Goal: Task Accomplishment & Management: Use online tool/utility

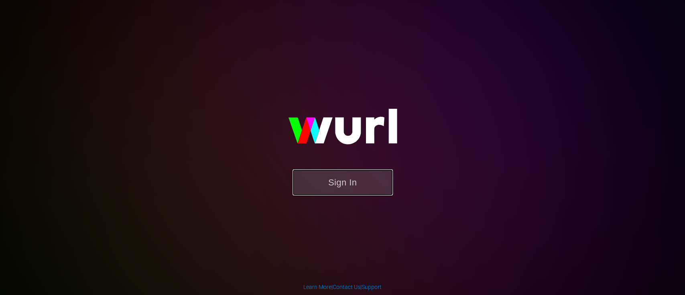
click at [360, 170] on button "Sign In" at bounding box center [343, 182] width 100 height 26
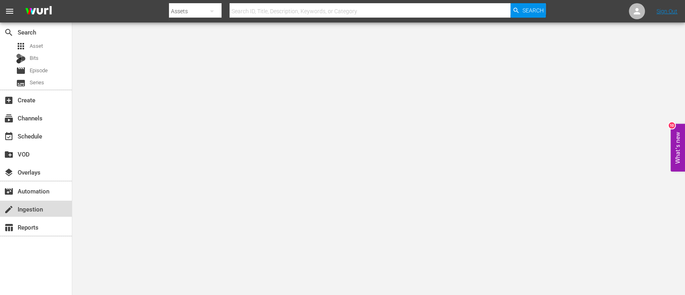
click at [35, 212] on div "create Ingestion" at bounding box center [22, 207] width 45 height 7
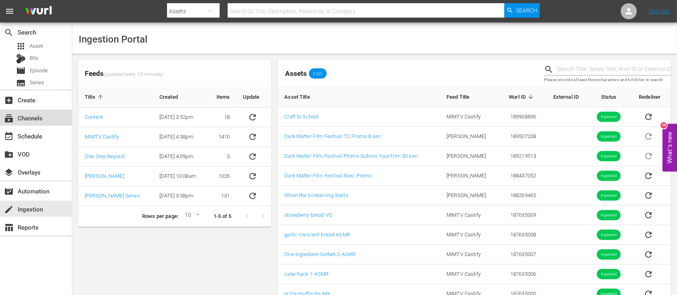
click at [37, 123] on div "subscriptions Channels" at bounding box center [36, 118] width 72 height 16
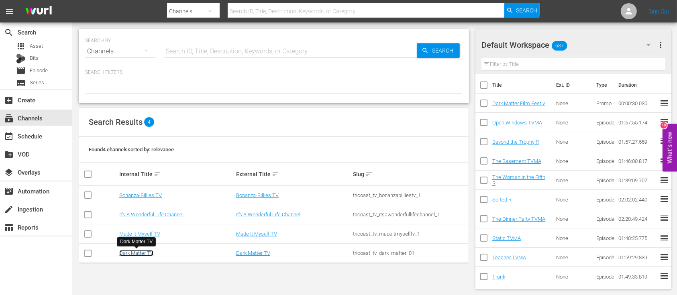
click at [131, 252] on link "Dark Matter TV" at bounding box center [136, 253] width 34 height 6
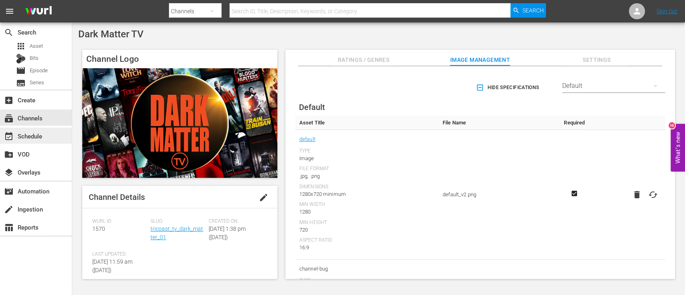
click at [34, 133] on div "event_available Schedule" at bounding box center [22, 134] width 45 height 7
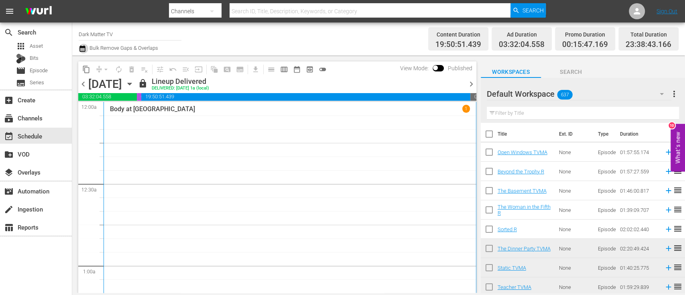
click at [84, 49] on icon "button" at bounding box center [83, 49] width 8 height 10
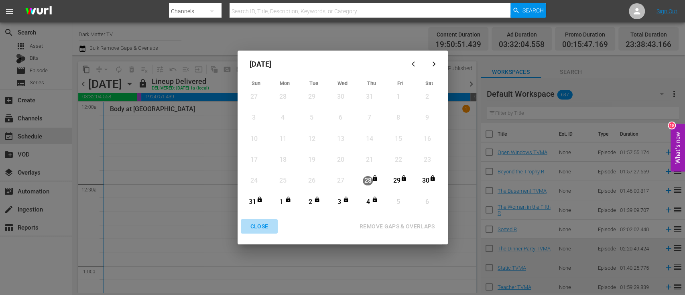
click at [256, 226] on div "CLOSE" at bounding box center [259, 227] width 31 height 10
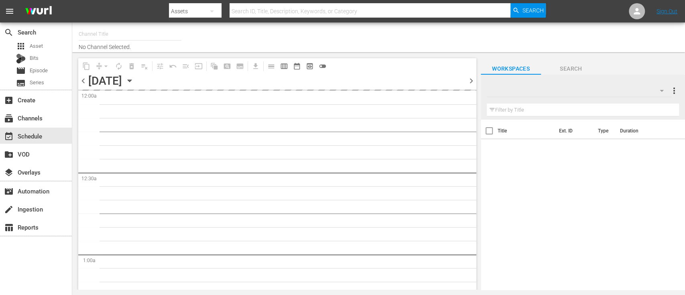
type input "Dark Matter TV (1570)"
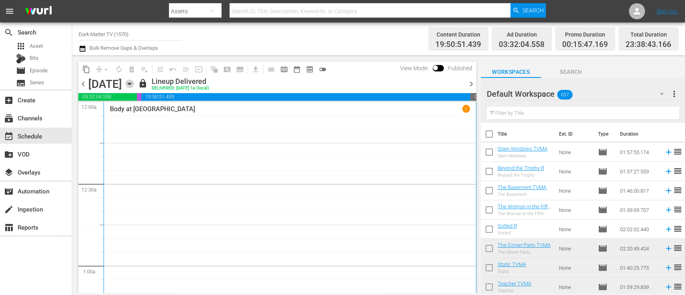
click at [131, 83] on icon "button" at bounding box center [130, 84] width 4 height 2
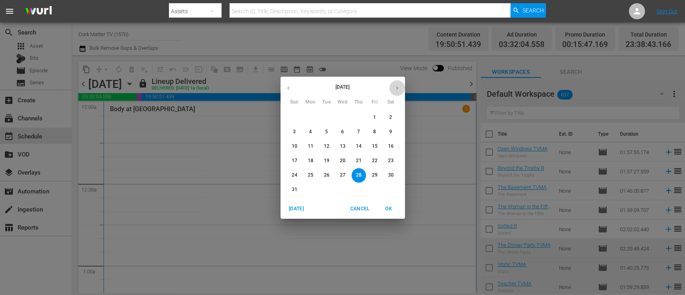
click at [399, 90] on icon "button" at bounding box center [397, 88] width 6 height 6
click at [309, 115] on p "1" at bounding box center [310, 117] width 3 height 7
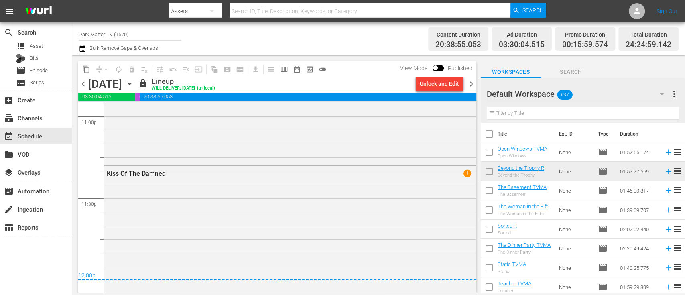
scroll to position [3939, 0]
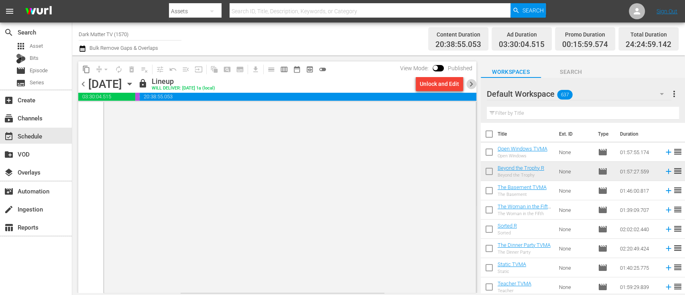
click at [472, 82] on span "chevron_right" at bounding box center [471, 84] width 10 height 10
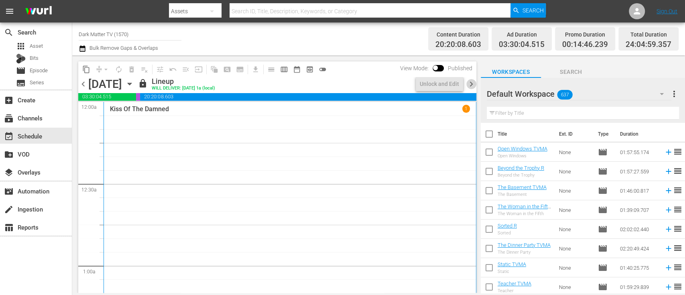
click at [474, 86] on span "chevron_right" at bounding box center [471, 84] width 10 height 10
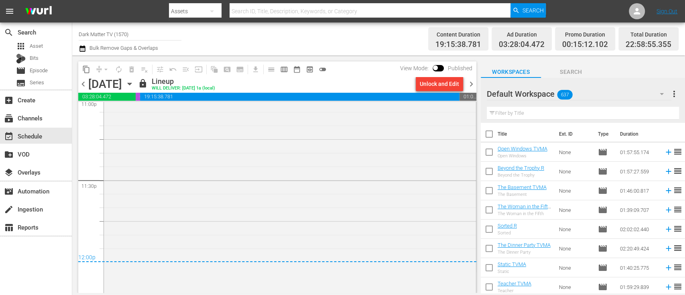
scroll to position [3786, 0]
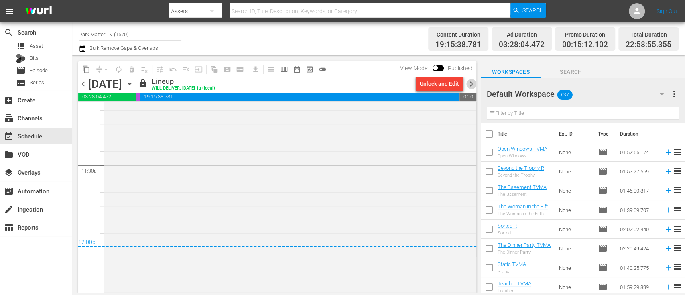
click at [474, 85] on span "chevron_right" at bounding box center [471, 84] width 10 height 10
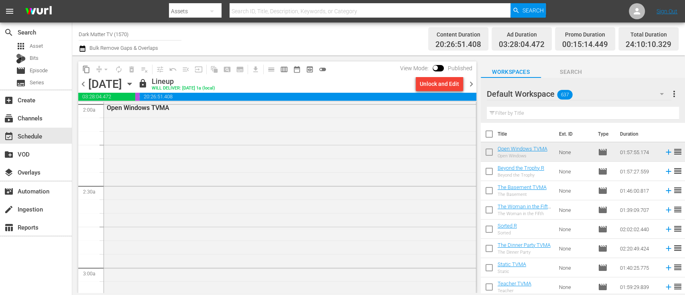
scroll to position [313, 0]
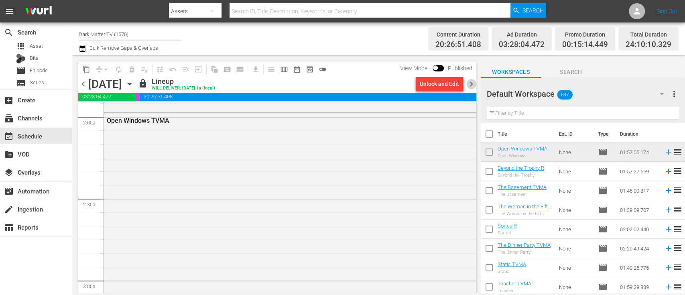
click at [473, 84] on span "chevron_right" at bounding box center [471, 84] width 10 height 10
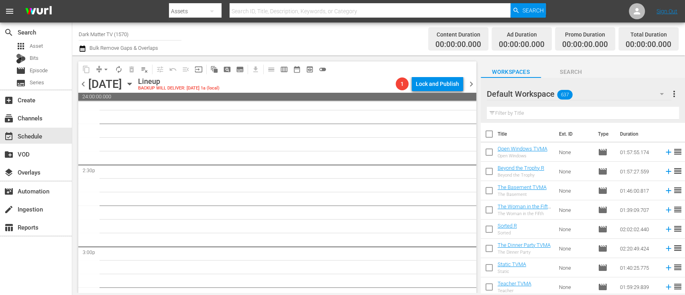
scroll to position [2378, 0]
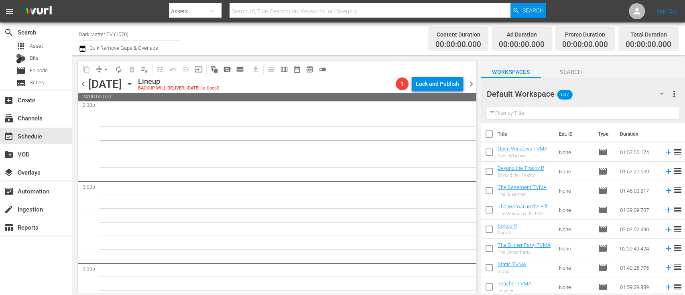
click at [527, 110] on input "text" at bounding box center [583, 113] width 192 height 13
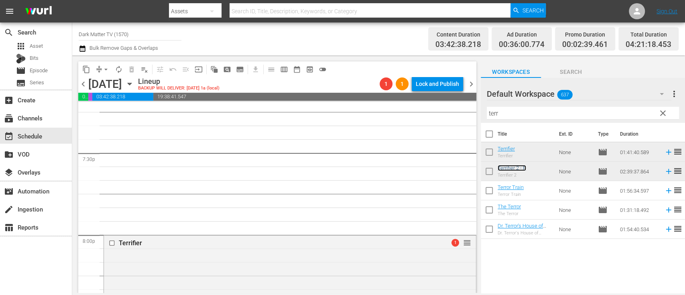
scroll to position [3142, 0]
drag, startPoint x: 504, startPoint y: 112, endPoint x: 417, endPoint y: 124, distance: 88.4
click at [417, 124] on div "content_copy compress arrow_drop_down autorenew_outlined delete_forever_outline…" at bounding box center [378, 174] width 613 height 238
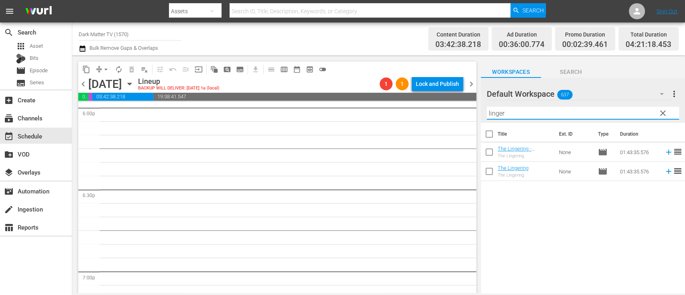
scroll to position [2920, 0]
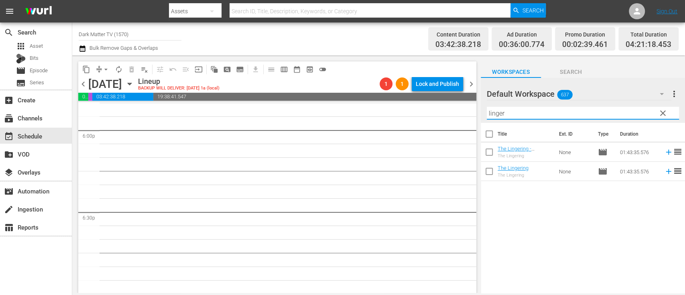
type input "linger"
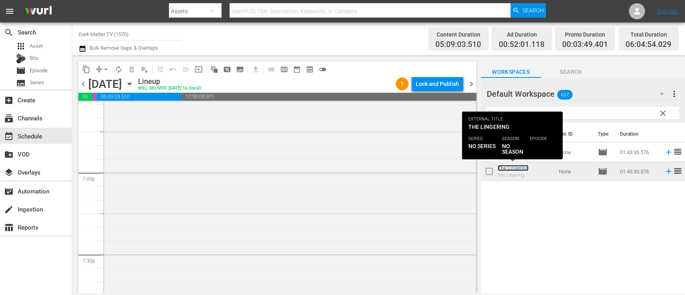
scroll to position [3041, 0]
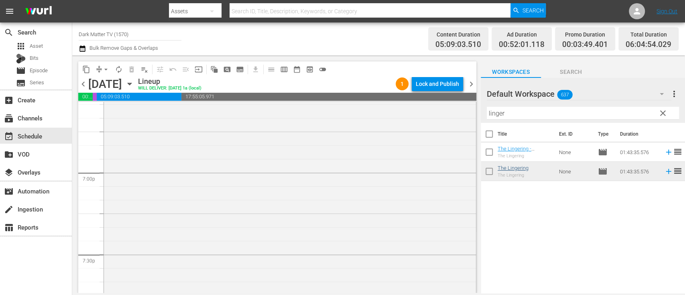
click at [342, 175] on div "The Lingering reorder" at bounding box center [290, 190] width 372 height 280
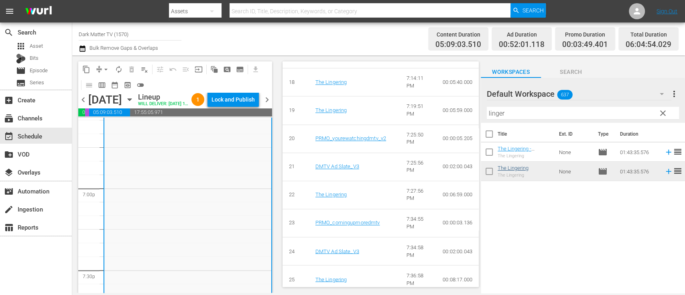
scroll to position [956, 0]
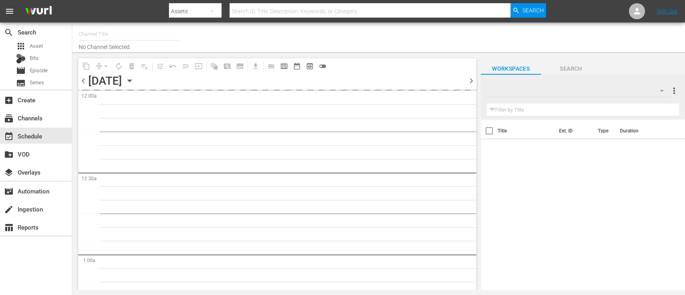
type input "Dark Matter TV (1570)"
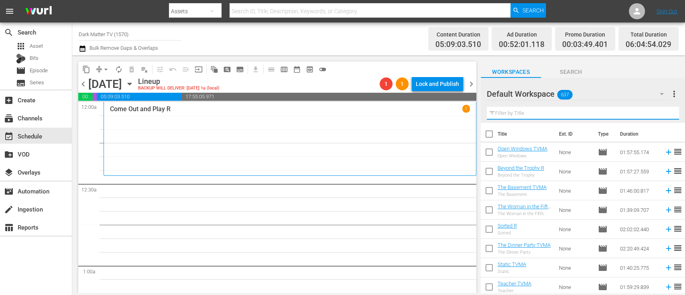
click at [524, 116] on input "text" at bounding box center [583, 113] width 192 height 13
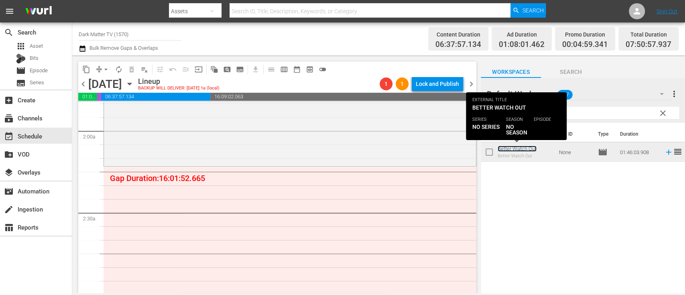
scroll to position [304, 0]
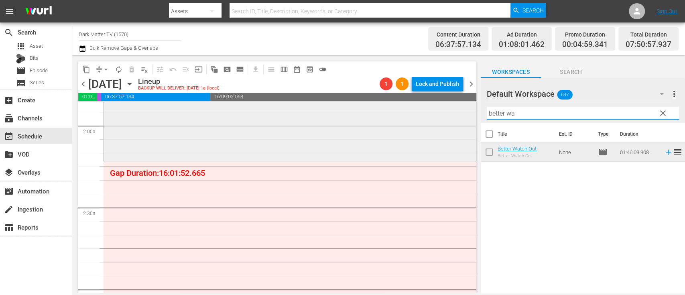
drag, startPoint x: 520, startPoint y: 111, endPoint x: 438, endPoint y: 112, distance: 82.7
click at [438, 112] on div "content_copy compress arrow_drop_down autorenew_outlined delete_forever_outline…" at bounding box center [378, 174] width 613 height 238
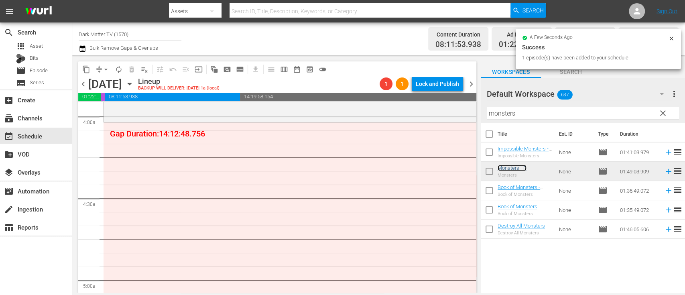
scroll to position [641, 0]
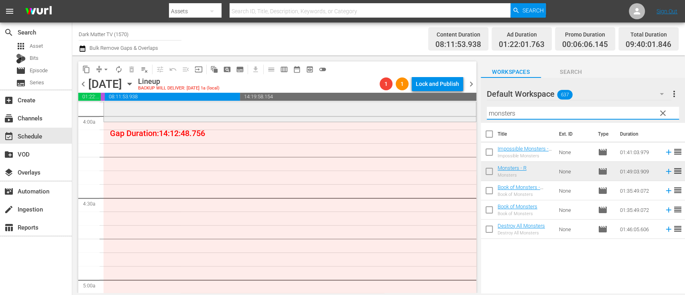
drag, startPoint x: 530, startPoint y: 116, endPoint x: 450, endPoint y: 114, distance: 80.3
click at [450, 114] on div "content_copy compress arrow_drop_down autorenew_outlined delete_forever_outline…" at bounding box center [378, 174] width 613 height 238
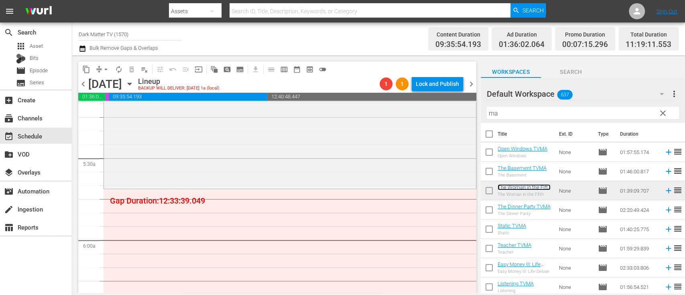
scroll to position [845, 0]
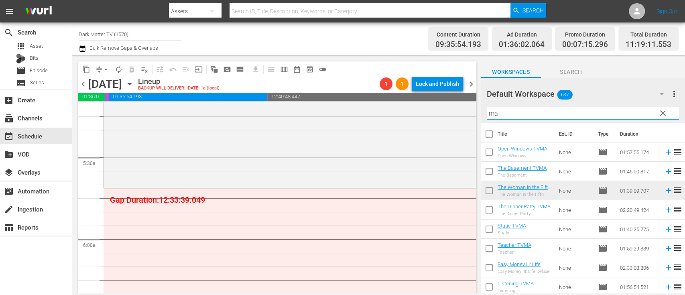
drag, startPoint x: 513, startPoint y: 114, endPoint x: 470, endPoint y: 113, distance: 42.2
click at [470, 113] on div "content_copy compress arrow_drop_down autorenew_outlined delete_forever_outline…" at bounding box center [378, 174] width 613 height 238
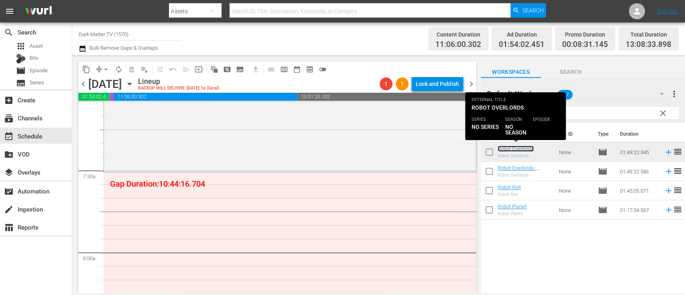
scroll to position [1160, 0]
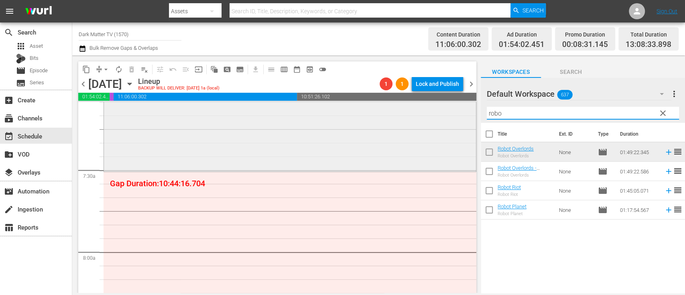
drag, startPoint x: 523, startPoint y: 115, endPoint x: 465, endPoint y: 112, distance: 58.3
click at [465, 112] on div "content_copy compress arrow_drop_down autorenew_outlined delete_forever_outline…" at bounding box center [378, 174] width 613 height 238
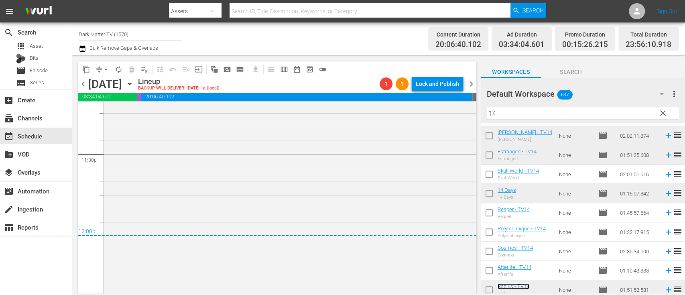
scroll to position [3798, 0]
click at [469, 84] on span "chevron_right" at bounding box center [471, 84] width 10 height 10
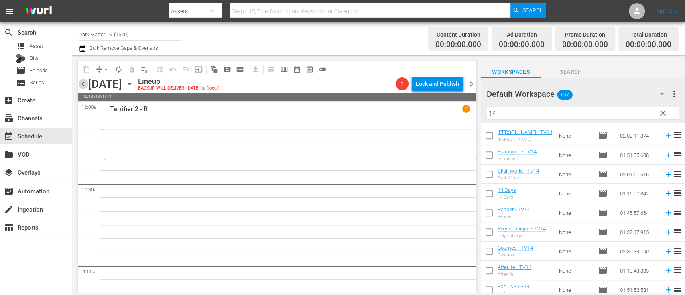
click at [83, 82] on span "chevron_left" at bounding box center [83, 84] width 10 height 10
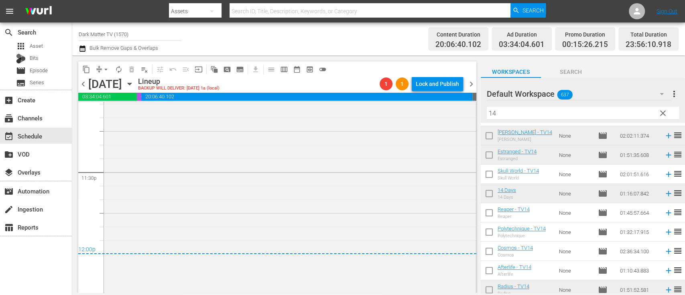
scroll to position [3798, 0]
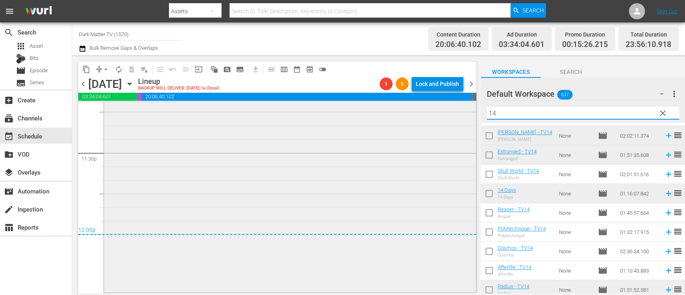
drag, startPoint x: 511, startPoint y: 115, endPoint x: 441, endPoint y: 124, distance: 70.0
click at [441, 124] on div "content_copy compress arrow_drop_down autorenew_outlined delete_forever_outline…" at bounding box center [378, 174] width 613 height 238
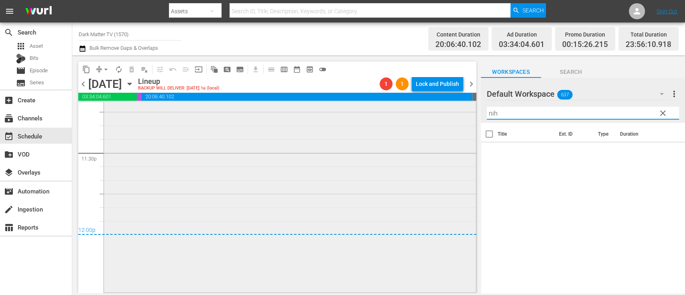
scroll to position [0, 0]
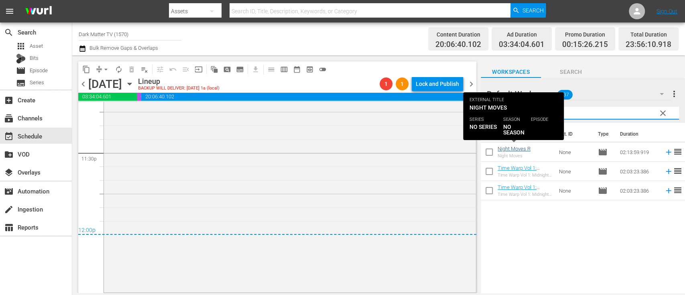
type input "night m"
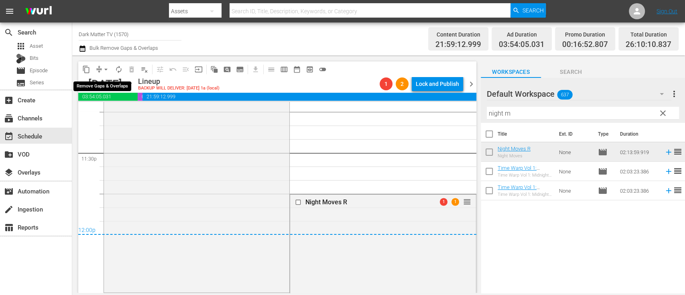
click at [106, 69] on span "arrow_drop_down" at bounding box center [106, 69] width 8 height 8
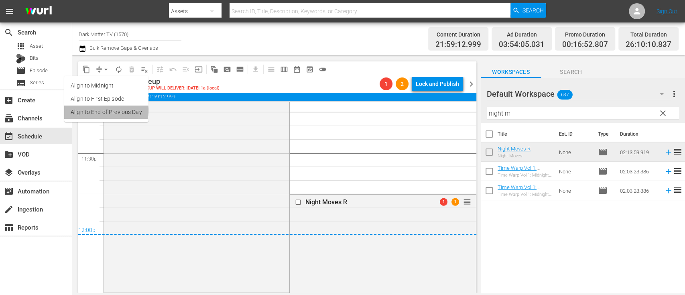
click at [103, 110] on li "Align to End of Previous Day" at bounding box center [106, 112] width 84 height 13
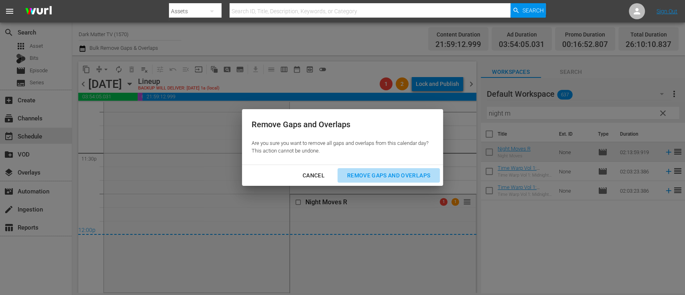
click at [378, 172] on div "Remove Gaps and Overlaps" at bounding box center [389, 176] width 96 height 10
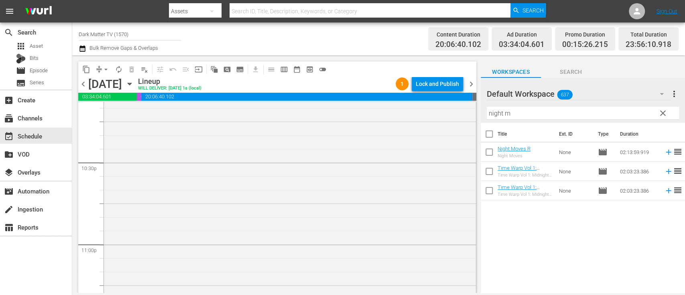
scroll to position [3803, 0]
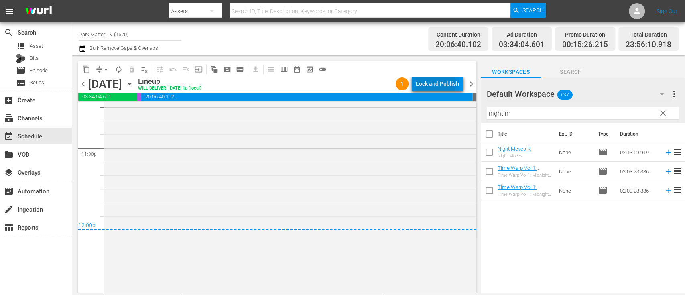
click at [437, 83] on div "Lock and Publish" at bounding box center [437, 84] width 43 height 14
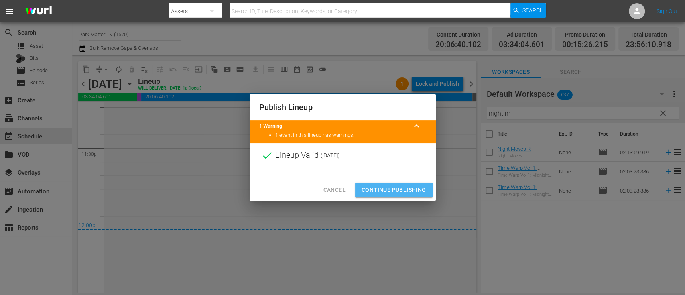
click at [402, 190] on span "Continue Publishing" at bounding box center [394, 190] width 65 height 10
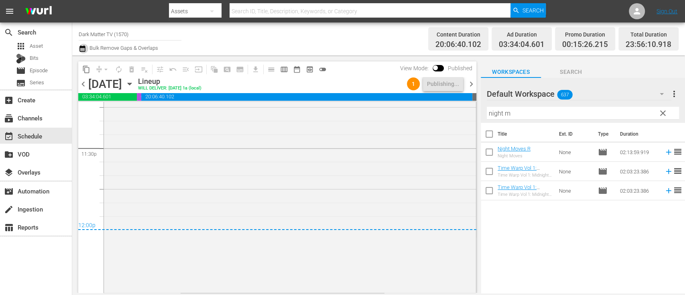
click at [82, 46] on icon "button" at bounding box center [83, 49] width 8 height 10
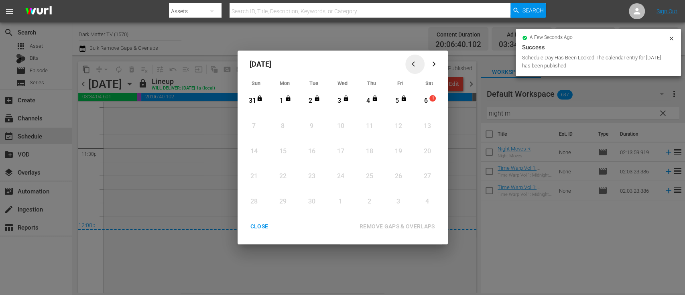
click at [413, 64] on icon "button" at bounding box center [415, 64] width 6 height 6
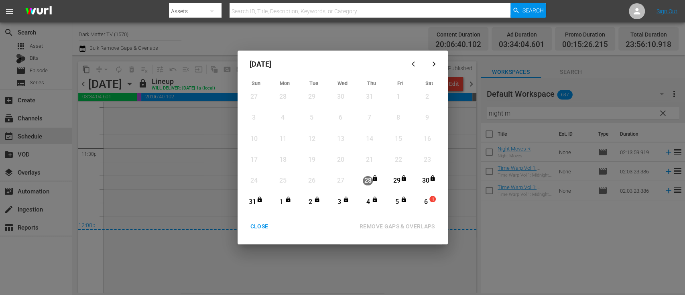
click at [392, 39] on div "August 2025 Sun Mon Tue Wed Thu Fri Sat 27 View Lineup 28 View Lineup 29 View L…" at bounding box center [342, 147] width 685 height 295
drag, startPoint x: 371, startPoint y: 35, endPoint x: 264, endPoint y: 228, distance: 219.8
click at [264, 228] on div "August 2025 Sun Mon Tue Wed Thu Fri Sat 27 View Lineup 28 View Lineup 29 View L…" at bounding box center [342, 147] width 685 height 295
click at [264, 228] on div "CLOSE" at bounding box center [259, 227] width 31 height 10
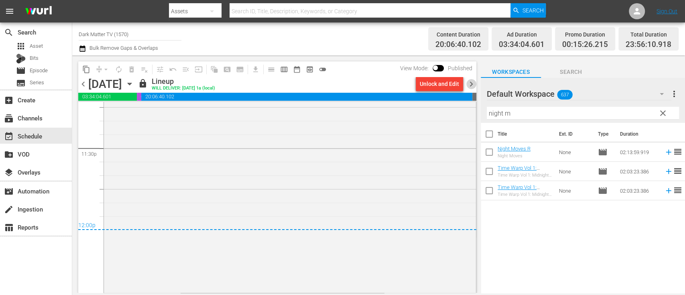
click at [472, 84] on span "chevron_right" at bounding box center [471, 84] width 10 height 10
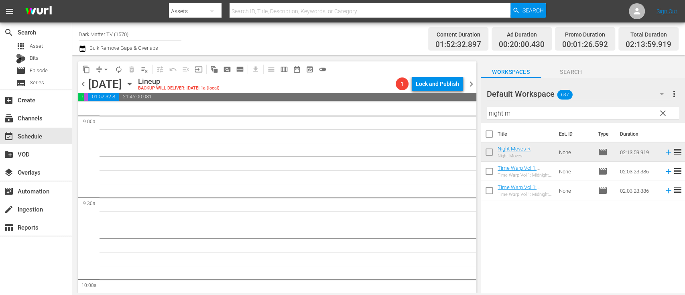
scroll to position [1380, 0]
click at [664, 113] on span "clear" at bounding box center [663, 113] width 10 height 10
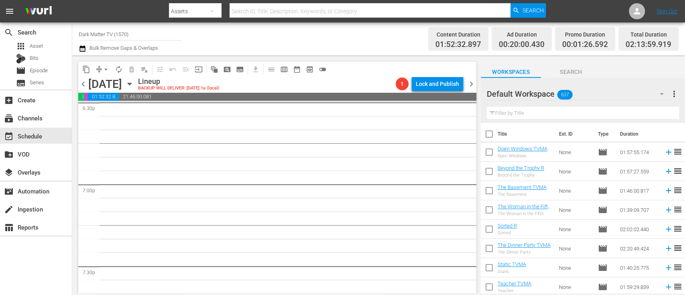
scroll to position [3036, 0]
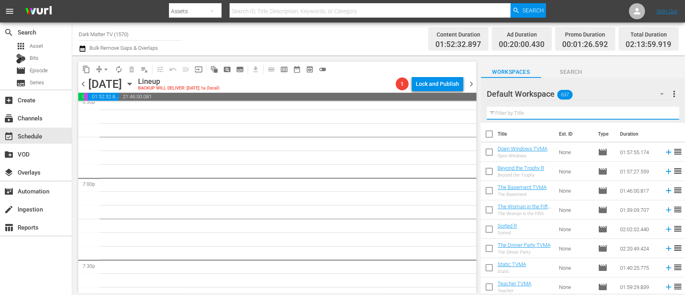
click at [548, 114] on input "text" at bounding box center [583, 113] width 192 height 13
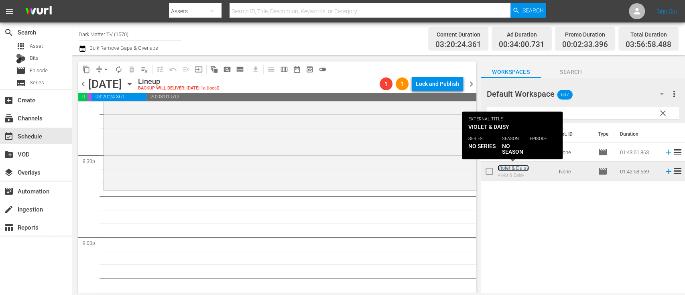
scroll to position [3306, 0]
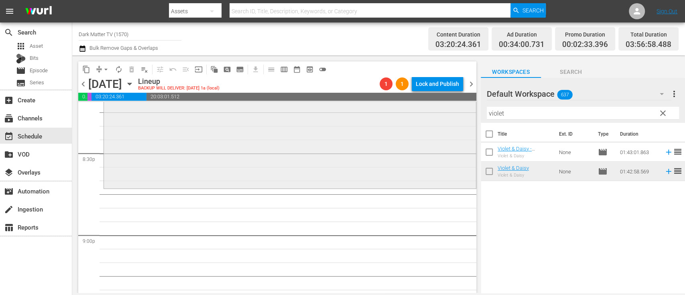
click at [299, 135] on div "Violet & Daisy reorder" at bounding box center [290, 47] width 372 height 279
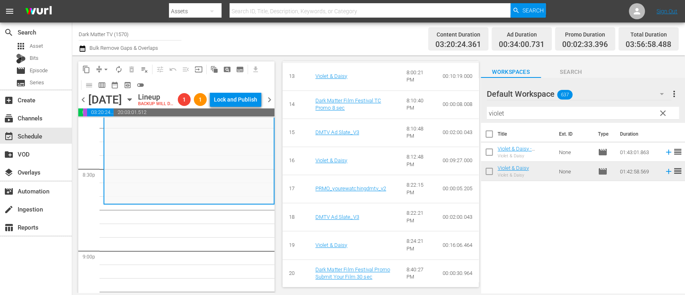
scroll to position [723, 0]
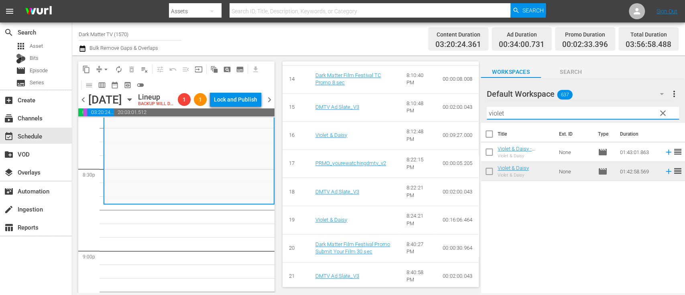
drag, startPoint x: 517, startPoint y: 114, endPoint x: 462, endPoint y: 112, distance: 55.0
click at [462, 112] on div "content_copy compress arrow_drop_down autorenew_outlined delete_forever_outline…" at bounding box center [378, 174] width 613 height 238
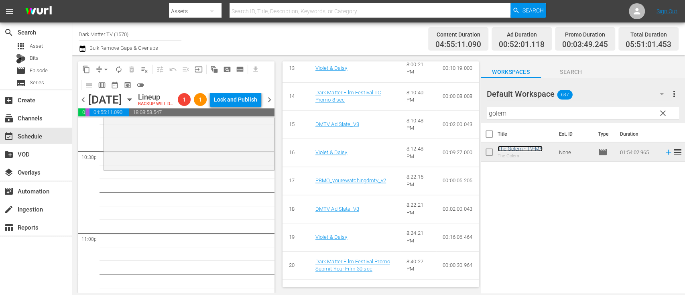
scroll to position [3651, 0]
drag, startPoint x: 520, startPoint y: 114, endPoint x: 460, endPoint y: 112, distance: 60.2
click at [460, 112] on div "content_copy compress arrow_drop_down autorenew_outlined delete_forever_outline…" at bounding box center [378, 174] width 613 height 238
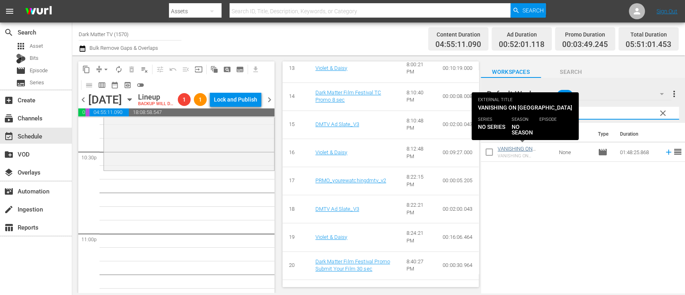
type input "vanis"
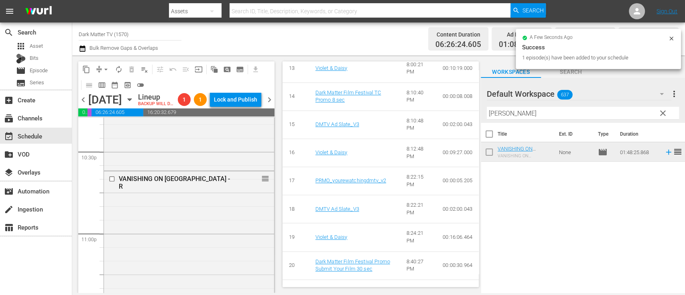
click at [665, 113] on span "clear" at bounding box center [663, 113] width 10 height 10
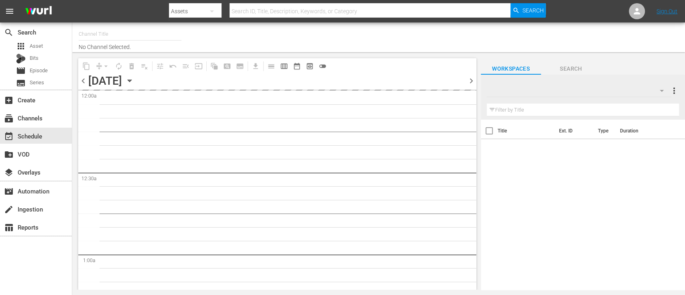
type input "Dark Matter TV (1570)"
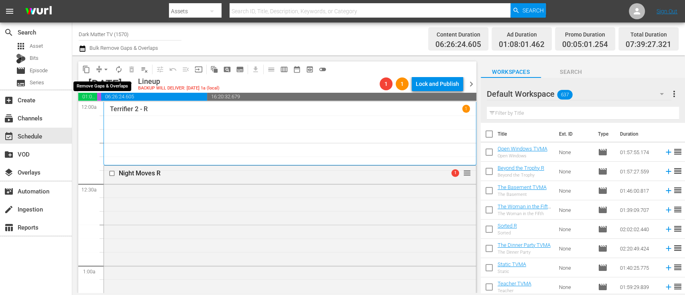
click at [105, 68] on span "arrow_drop_down" at bounding box center [106, 69] width 8 height 8
click at [202, 41] on div "Channel Title Dark Matter TV (1570) Bulk Remove Gaps & Overlaps" at bounding box center [242, 38] width 327 height 29
click at [134, 86] on icon "button" at bounding box center [129, 83] width 9 height 9
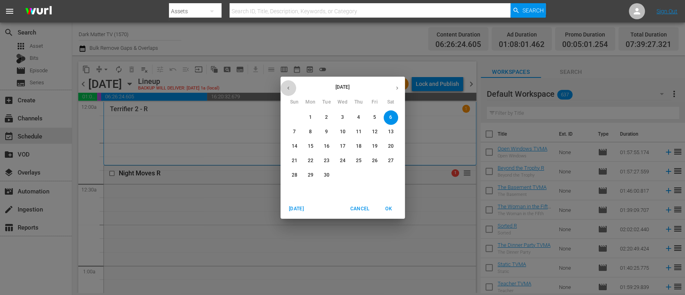
click at [289, 90] on icon "button" at bounding box center [288, 88] width 6 height 6
click at [307, 163] on p "18" at bounding box center [310, 160] width 6 height 7
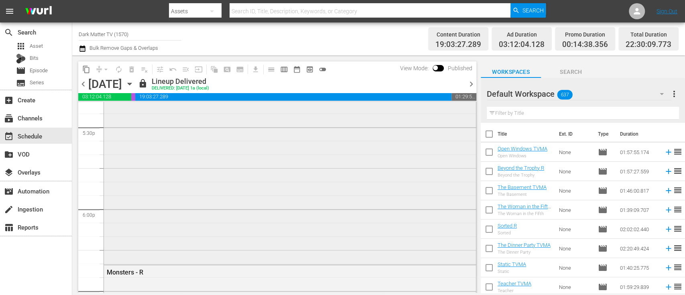
scroll to position [2844, 0]
click at [83, 87] on span "chevron_left" at bounding box center [83, 84] width 10 height 10
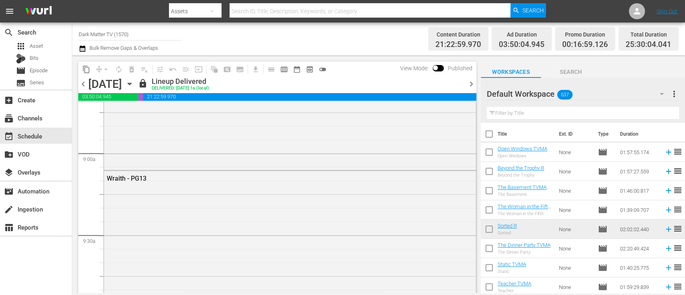
scroll to position [1407, 0]
click at [87, 69] on span "content_copy" at bounding box center [86, 69] width 8 height 8
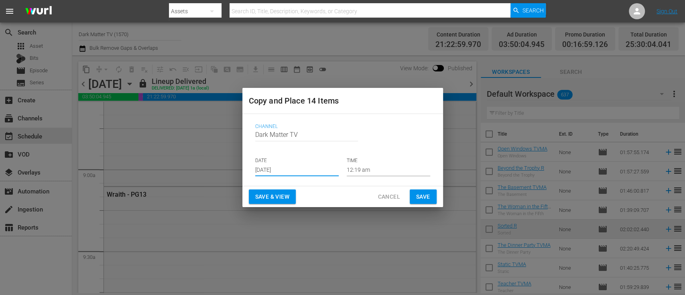
click at [297, 171] on input "[DATE]" at bounding box center [296, 170] width 83 height 12
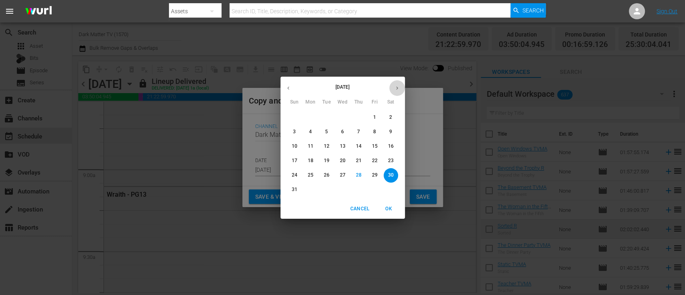
click at [398, 88] on icon "button" at bounding box center [397, 88] width 6 height 6
click at [391, 117] on p "6" at bounding box center [390, 117] width 3 height 7
type input "[DATE]"
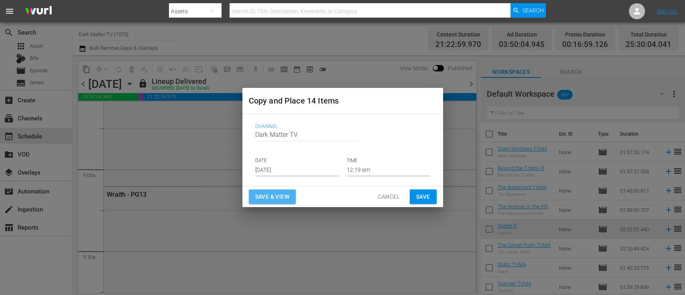
click at [278, 202] on button "Save & View" at bounding box center [272, 196] width 47 height 15
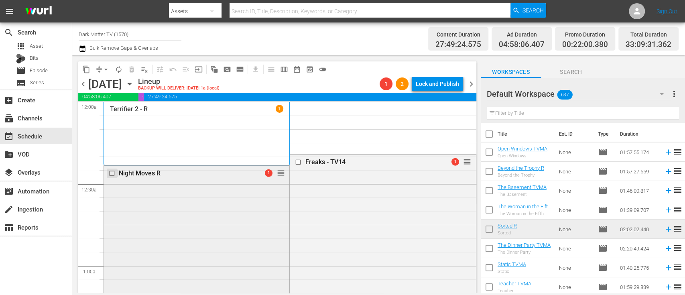
click at [112, 173] on input "checkbox" at bounding box center [113, 173] width 8 height 7
click at [130, 73] on button "delete_forever_outlined" at bounding box center [131, 69] width 13 height 13
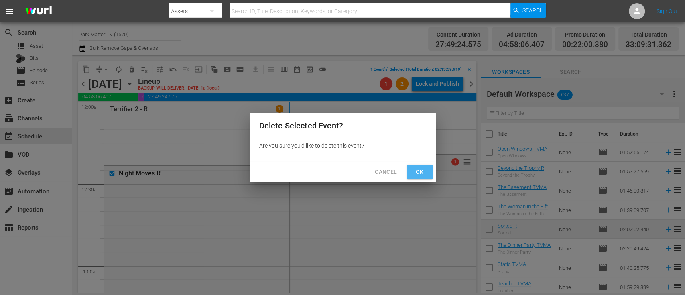
click at [416, 169] on span "Ok" at bounding box center [419, 172] width 13 height 10
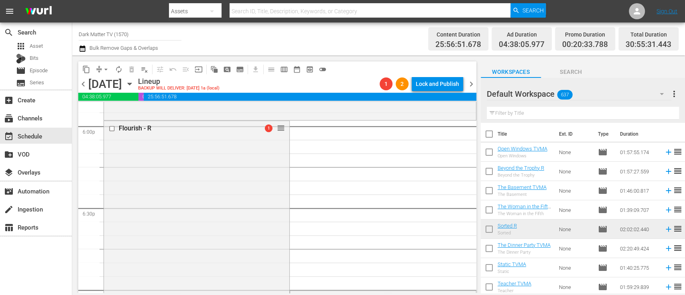
scroll to position [2913, 0]
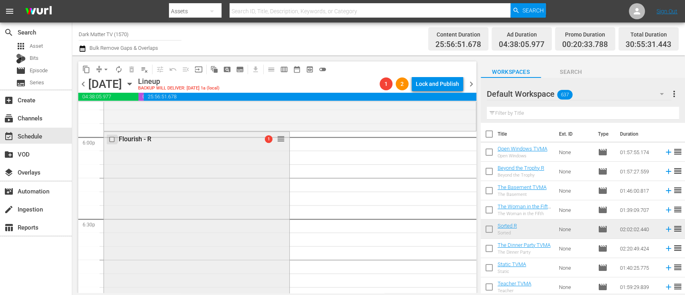
click at [112, 139] on input "checkbox" at bounding box center [113, 139] width 8 height 7
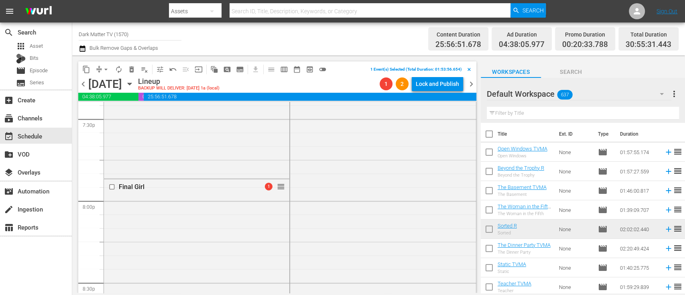
scroll to position [3178, 0]
click at [112, 184] on input "checkbox" at bounding box center [113, 186] width 8 height 7
click at [112, 137] on input "checkbox" at bounding box center [113, 136] width 8 height 7
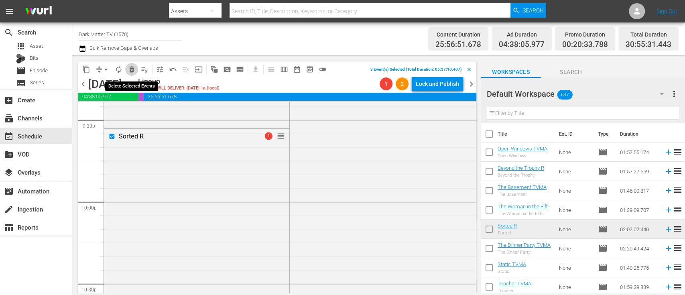
click at [131, 71] on span "delete_forever_outlined" at bounding box center [132, 69] width 8 height 8
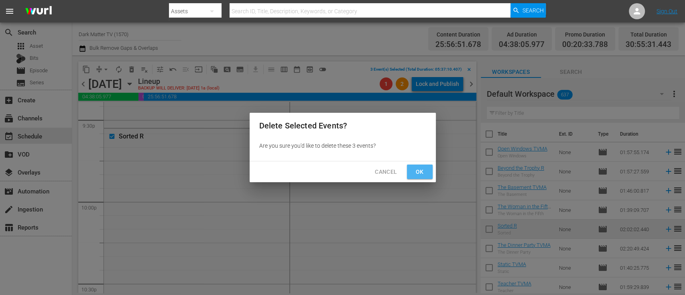
click at [409, 165] on button "Ok" at bounding box center [420, 172] width 26 height 15
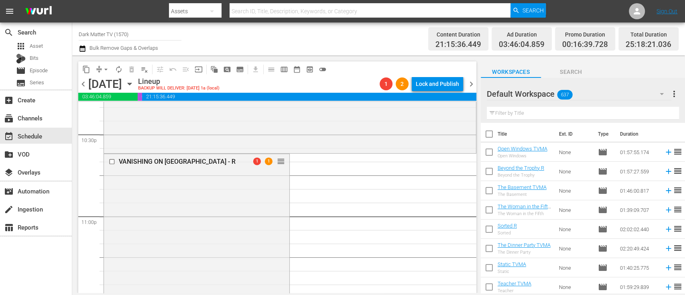
scroll to position [3654, 0]
click at [108, 67] on span "arrow_drop_down" at bounding box center [106, 69] width 8 height 8
click at [273, 38] on div "Channel Title Dark Matter TV (1570) Bulk Remove Gaps & Overlaps" at bounding box center [242, 38] width 327 height 29
click at [108, 69] on span "arrow_drop_down" at bounding box center [106, 69] width 8 height 8
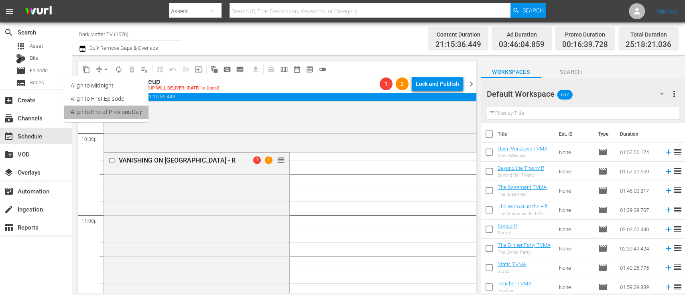
click at [110, 108] on li "Align to End of Previous Day" at bounding box center [106, 112] width 84 height 13
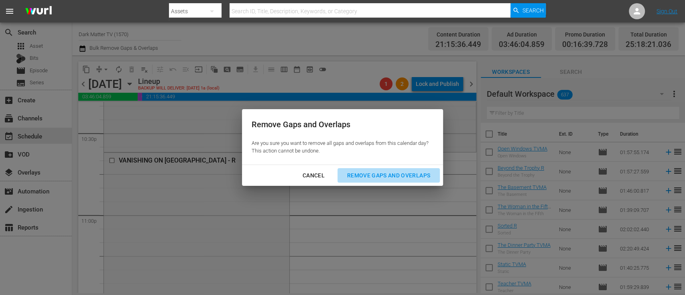
click at [388, 172] on div "Remove Gaps and Overlaps" at bounding box center [389, 176] width 96 height 10
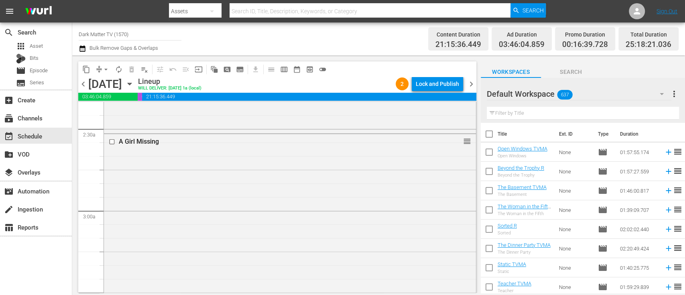
scroll to position [341, 0]
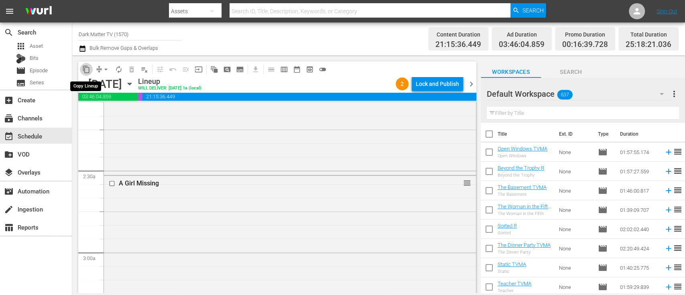
click at [90, 67] on span "content_copy" at bounding box center [86, 69] width 8 height 8
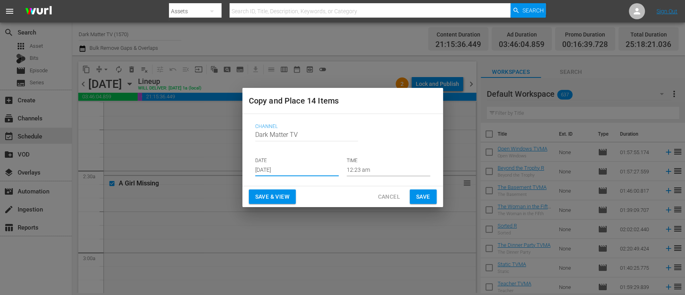
click at [295, 171] on input "[DATE]" at bounding box center [296, 170] width 83 height 12
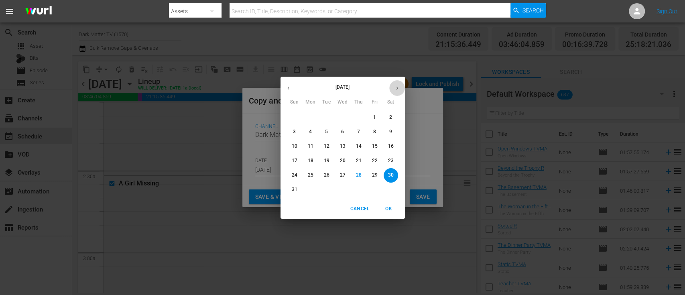
click at [398, 90] on icon "button" at bounding box center [397, 88] width 6 height 6
click at [295, 130] on p "7" at bounding box center [294, 131] width 3 height 7
type input "[DATE]"
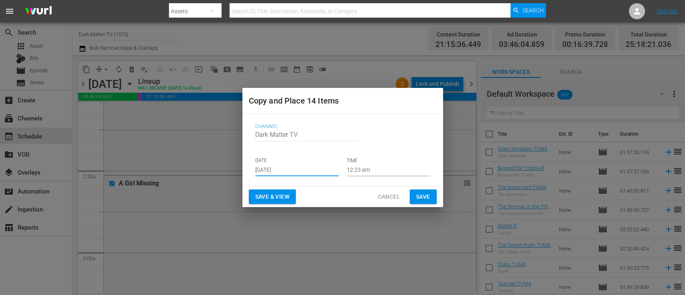
click at [272, 195] on span "Save & View" at bounding box center [272, 197] width 34 height 10
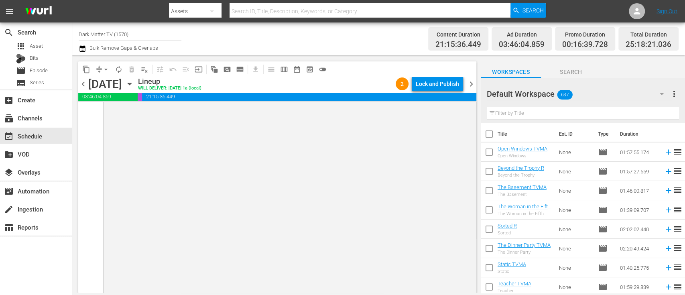
scroll to position [4017, 0]
click at [84, 86] on span "chevron_left" at bounding box center [83, 84] width 10 height 10
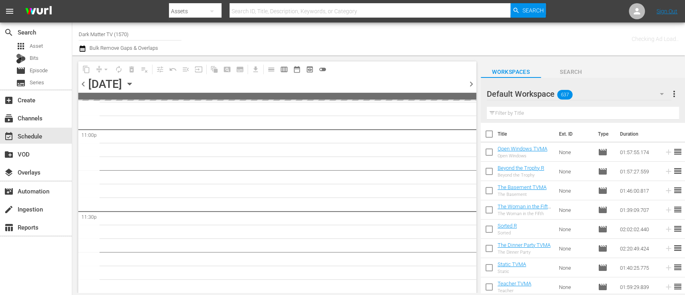
scroll to position [3738, 0]
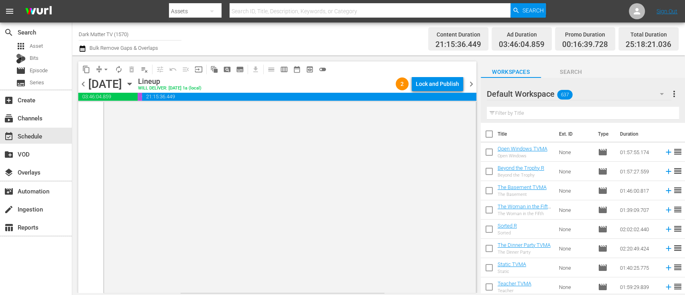
click at [84, 86] on span "chevron_left" at bounding box center [83, 84] width 10 height 10
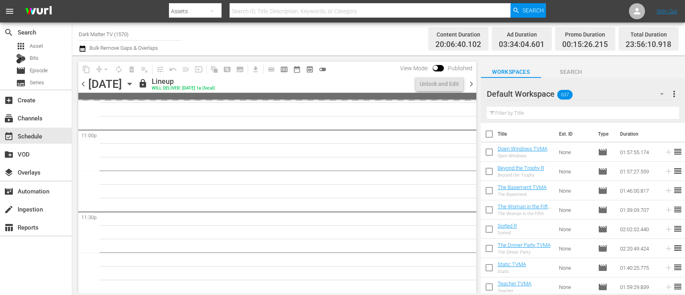
scroll to position [3803, 0]
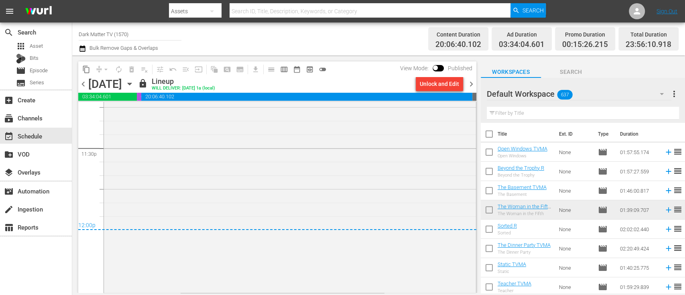
click at [471, 80] on span "chevron_right" at bounding box center [471, 84] width 10 height 10
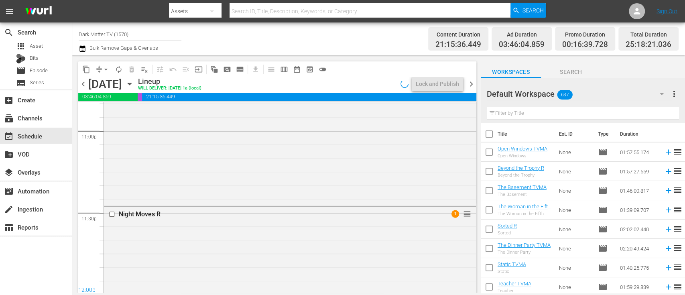
scroll to position [4017, 0]
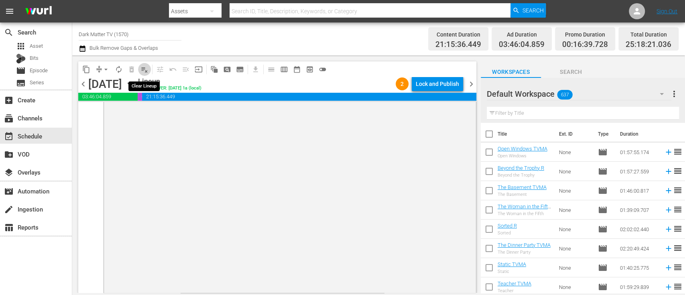
click at [146, 74] on button "playlist_remove_outlined" at bounding box center [144, 69] width 13 height 13
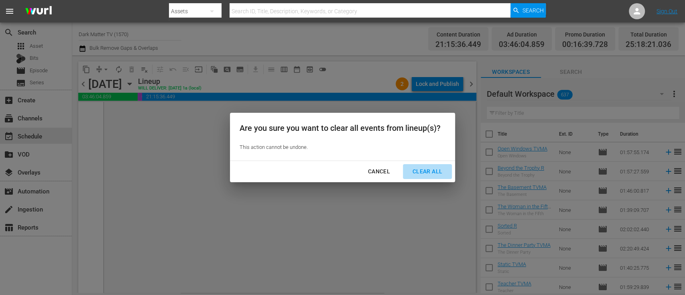
click at [419, 174] on div "Clear All" at bounding box center [427, 172] width 43 height 10
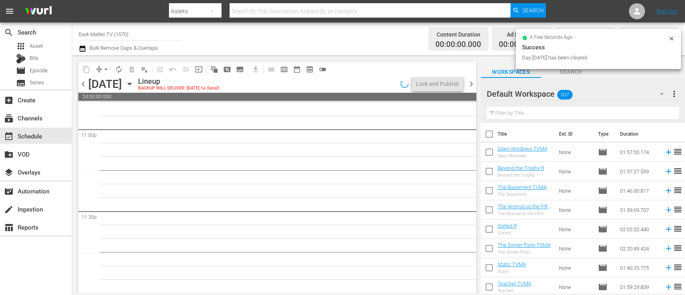
scroll to position [3740, 0]
click at [131, 83] on icon "button" at bounding box center [130, 84] width 4 height 2
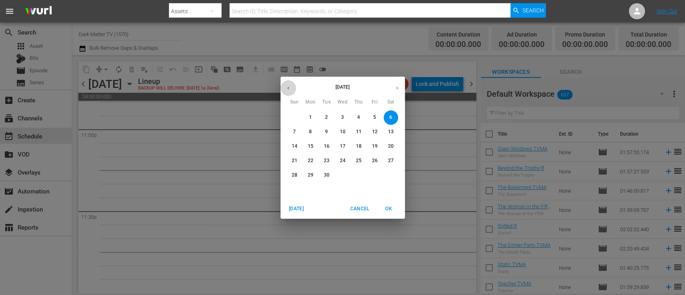
click at [289, 88] on icon "button" at bounding box center [288, 88] width 6 height 6
click at [389, 130] on span "9" at bounding box center [391, 131] width 14 height 7
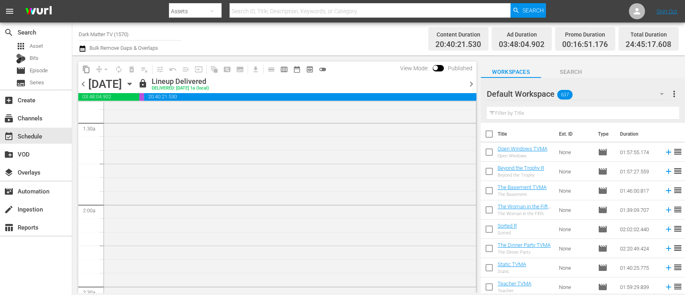
scroll to position [157, 0]
click at [86, 70] on span "content_copy" at bounding box center [86, 69] width 8 height 8
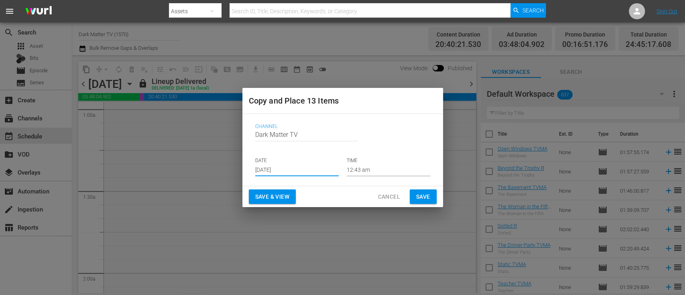
click at [289, 173] on input "[DATE]" at bounding box center [296, 170] width 83 height 12
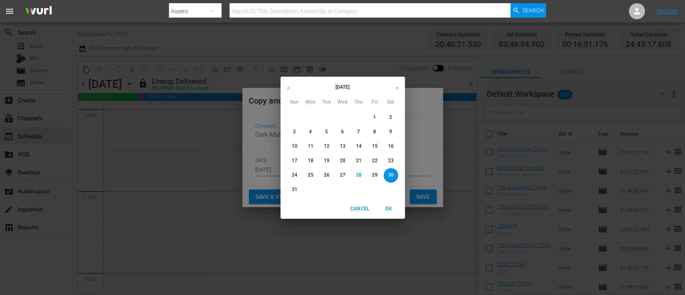
click at [398, 88] on icon "button" at bounding box center [397, 88] width 6 height 6
click at [388, 124] on button "6" at bounding box center [391, 117] width 14 height 14
type input "[DATE]"
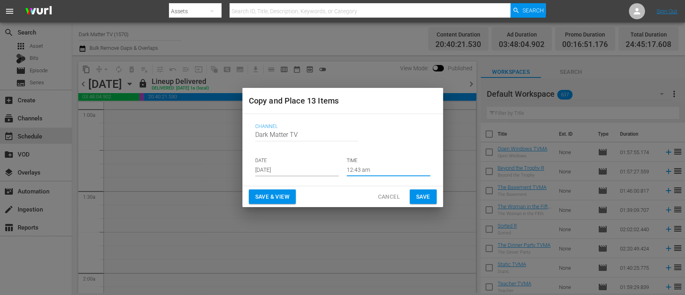
click at [371, 167] on input "12:43 am" at bounding box center [388, 170] width 83 height 12
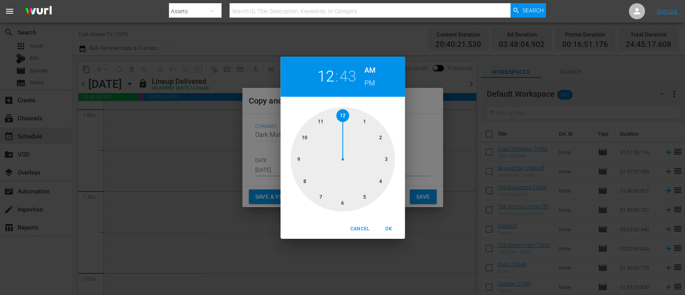
click at [357, 82] on div "12 : 43 AM PM" at bounding box center [343, 77] width 124 height 40
click at [350, 75] on h2 "43" at bounding box center [348, 76] width 16 height 18
drag, startPoint x: 299, startPoint y: 172, endPoint x: 360, endPoint y: 138, distance: 69.9
click at [360, 138] on div at bounding box center [343, 159] width 104 height 104
click at [387, 228] on span "OK" at bounding box center [388, 229] width 19 height 8
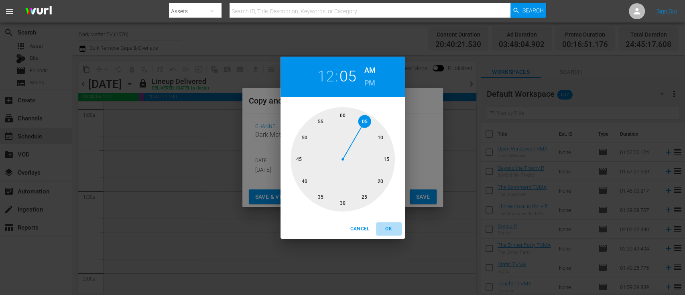
type input "12:05 am"
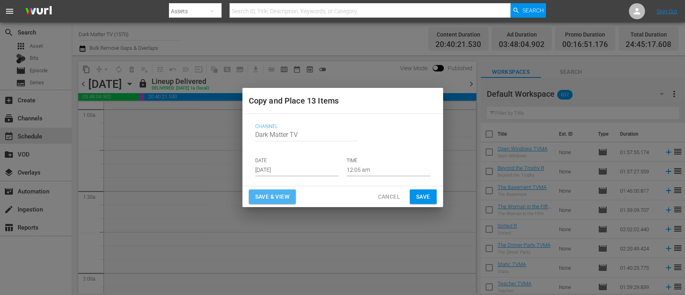
click at [270, 198] on span "Save & View" at bounding box center [272, 197] width 34 height 10
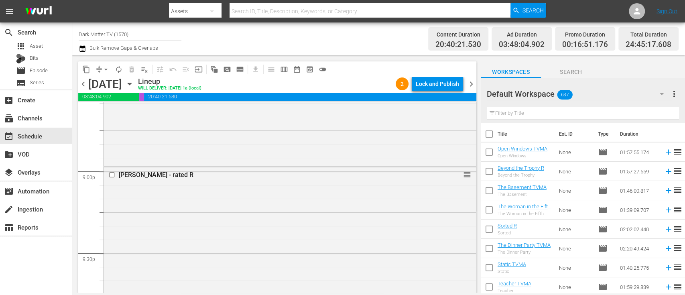
scroll to position [3369, 0]
click at [112, 176] on input "checkbox" at bounding box center [113, 176] width 8 height 7
click at [132, 69] on span "delete_forever_outlined" at bounding box center [132, 69] width 8 height 8
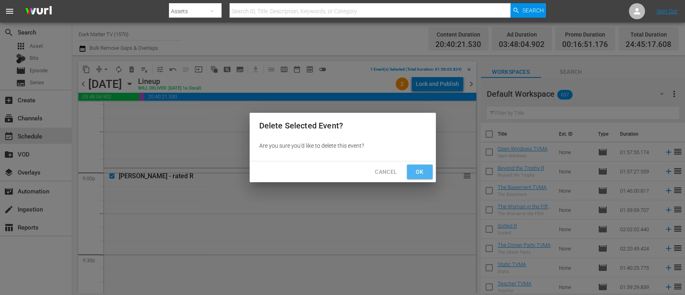
click at [421, 169] on span "Ok" at bounding box center [419, 172] width 13 height 10
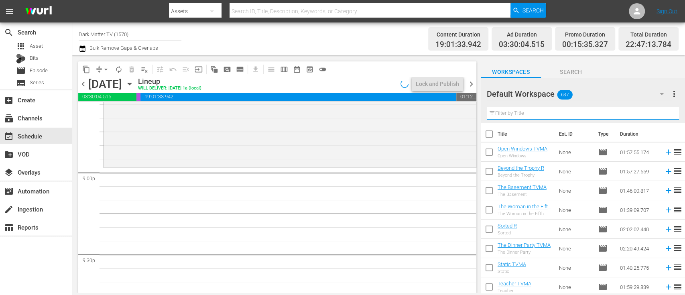
click at [528, 114] on input "text" at bounding box center [583, 113] width 192 height 13
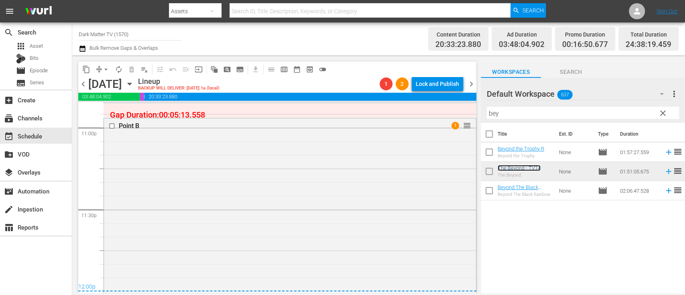
scroll to position [3739, 0]
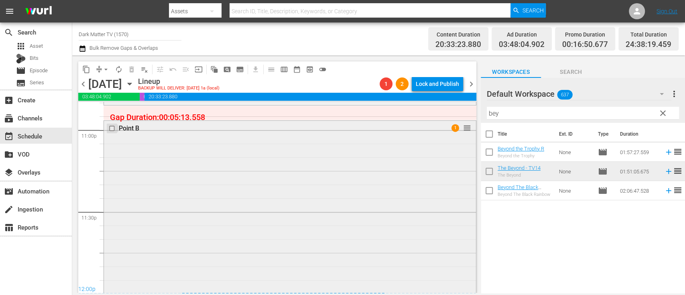
click at [111, 125] on input "checkbox" at bounding box center [113, 128] width 8 height 7
click at [133, 66] on span "delete_forever_outlined" at bounding box center [132, 69] width 8 height 8
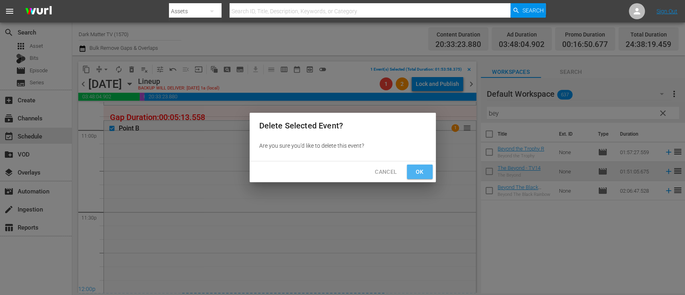
click at [418, 173] on span "Ok" at bounding box center [419, 172] width 13 height 10
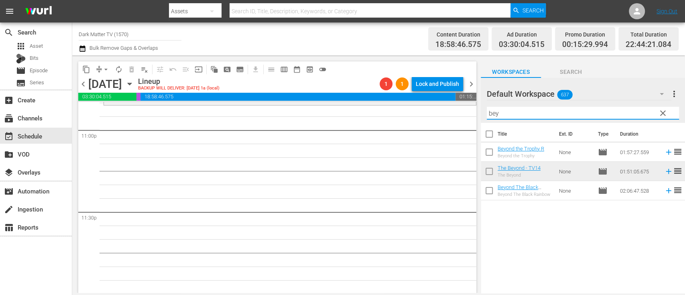
drag, startPoint x: 503, startPoint y: 114, endPoint x: 458, endPoint y: 114, distance: 45.0
click at [458, 114] on div "content_copy compress arrow_drop_down autorenew_outlined delete_forever_outline…" at bounding box center [378, 174] width 613 height 238
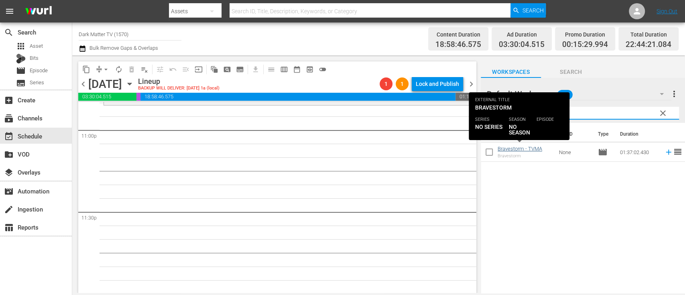
type input "braves"
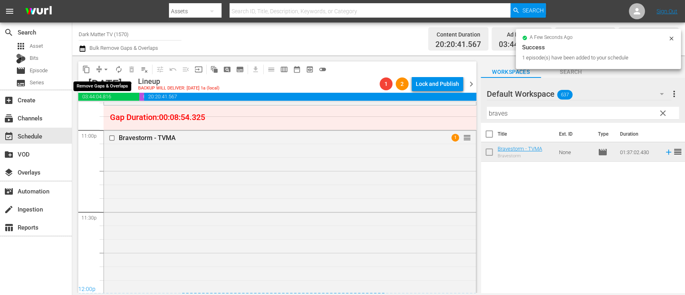
click at [104, 71] on span "arrow_drop_down" at bounding box center [106, 69] width 8 height 8
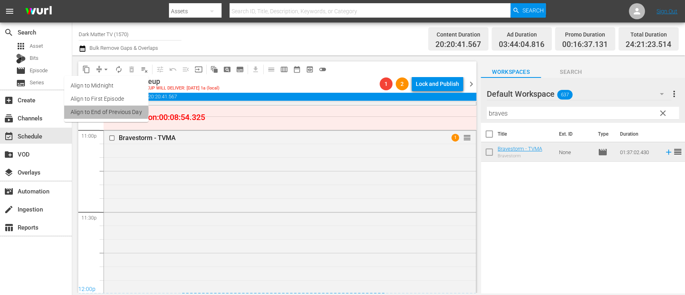
click at [95, 111] on li "Align to End of Previous Day" at bounding box center [106, 112] width 84 height 13
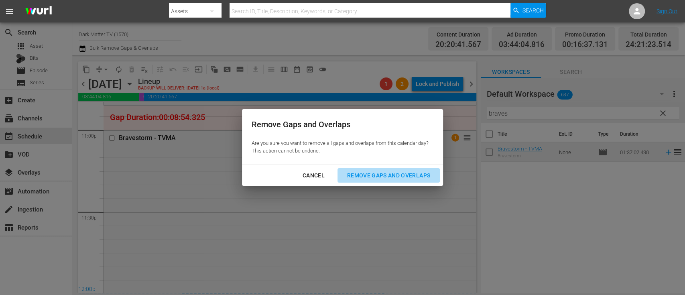
click at [368, 175] on div "Remove Gaps and Overlaps" at bounding box center [389, 176] width 96 height 10
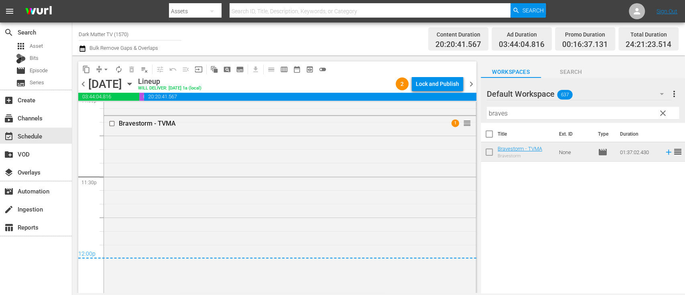
scroll to position [3861, 0]
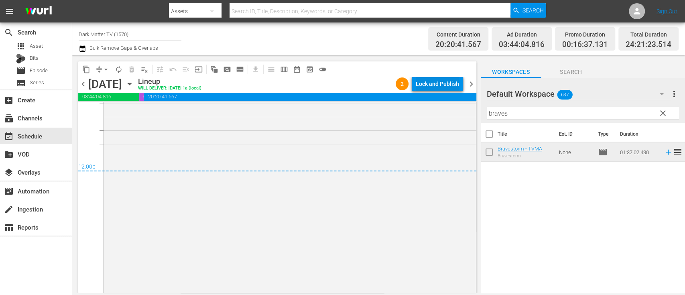
click at [434, 84] on div "Lock and Publish" at bounding box center [437, 84] width 43 height 14
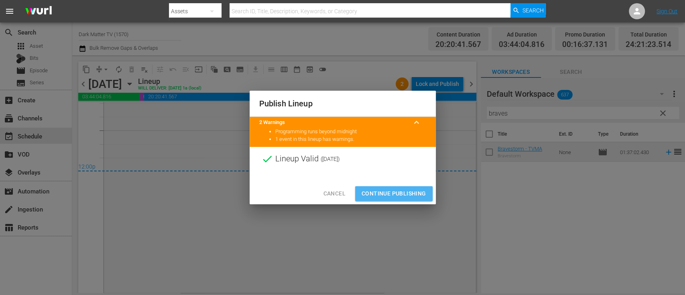
click at [381, 191] on span "Continue Publishing" at bounding box center [394, 194] width 65 height 10
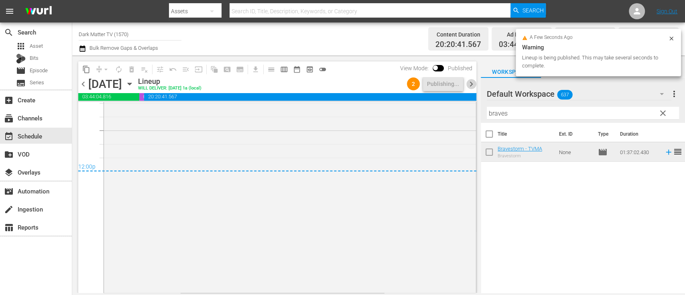
click at [469, 82] on span "chevron_right" at bounding box center [471, 84] width 10 height 10
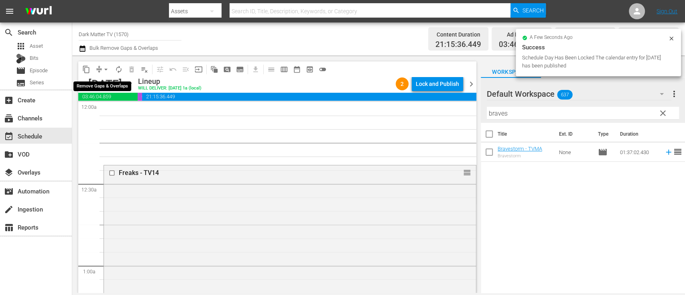
click at [107, 66] on span "arrow_drop_down" at bounding box center [106, 69] width 8 height 8
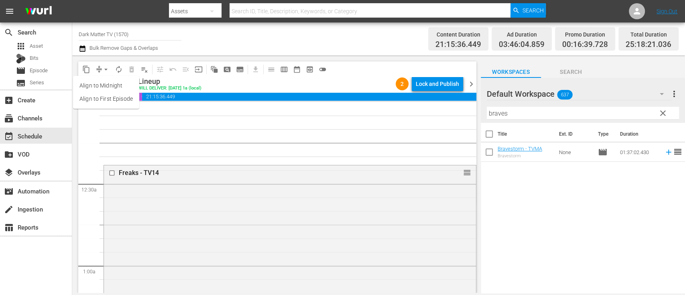
click at [197, 37] on div "Channel Title Dark Matter TV (1570) Bulk Remove Gaps & Overlaps" at bounding box center [242, 38] width 327 height 29
click at [82, 86] on span "chevron_left" at bounding box center [83, 84] width 10 height 10
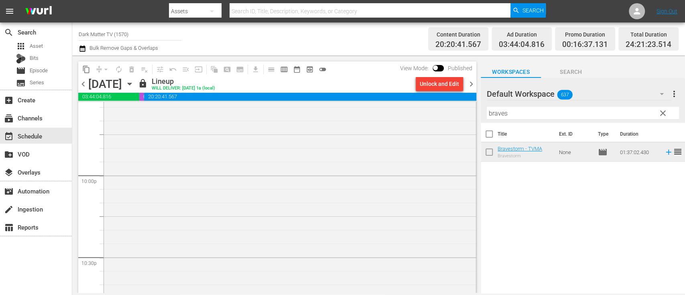
scroll to position [3861, 0]
click at [472, 81] on span "chevron_right" at bounding box center [471, 84] width 10 height 10
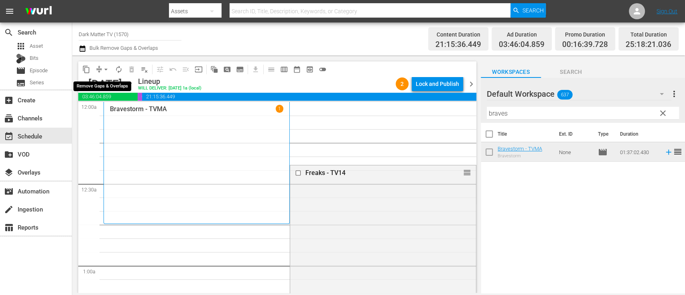
click at [105, 69] on span "arrow_drop_down" at bounding box center [106, 69] width 8 height 8
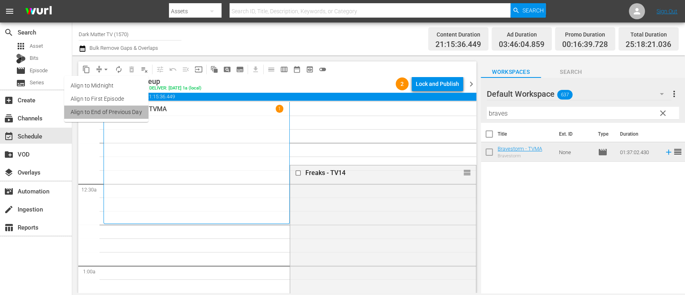
click at [106, 108] on li "Align to End of Previous Day" at bounding box center [106, 112] width 84 height 13
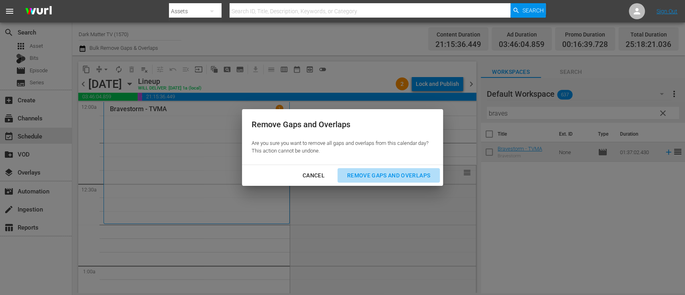
click at [356, 175] on div "Remove Gaps and Overlaps" at bounding box center [389, 176] width 96 height 10
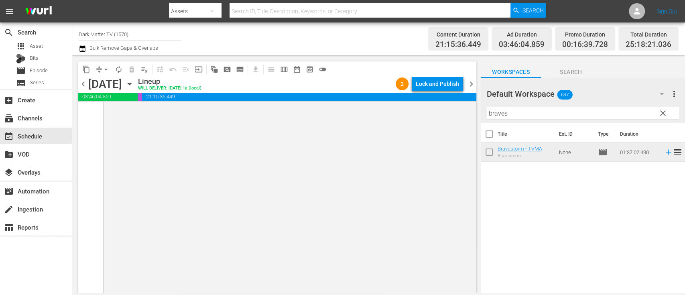
scroll to position [4075, 0]
click at [434, 84] on div "Lock and Publish" at bounding box center [437, 84] width 43 height 14
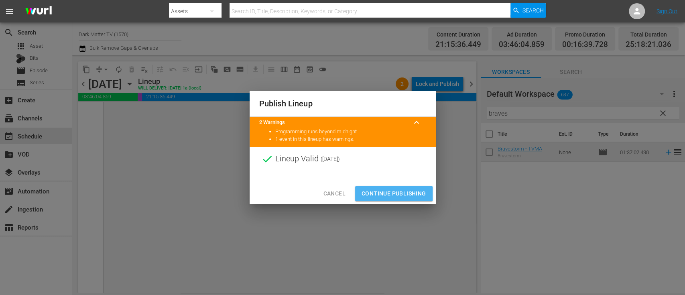
click at [395, 193] on span "Continue Publishing" at bounding box center [394, 194] width 65 height 10
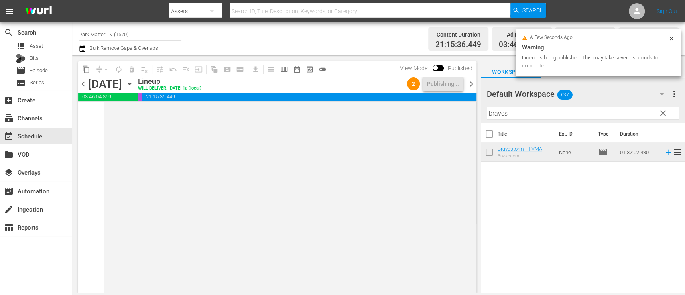
click at [662, 111] on span "clear" at bounding box center [663, 113] width 10 height 10
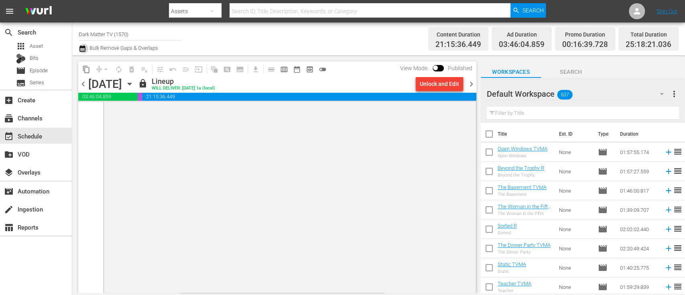
click at [79, 52] on icon "button" at bounding box center [83, 49] width 8 height 10
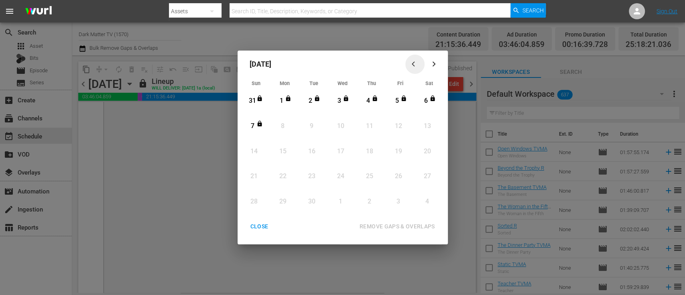
click at [417, 64] on icon "button" at bounding box center [415, 64] width 6 height 6
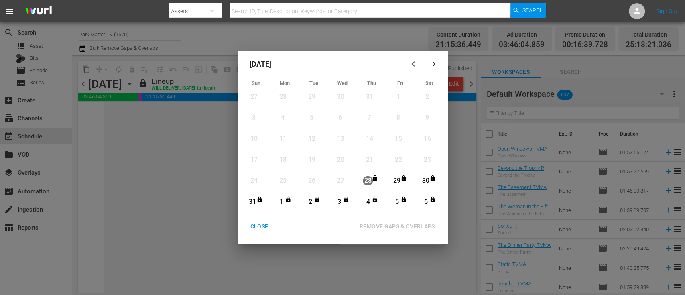
click at [440, 63] on button "button" at bounding box center [434, 64] width 19 height 19
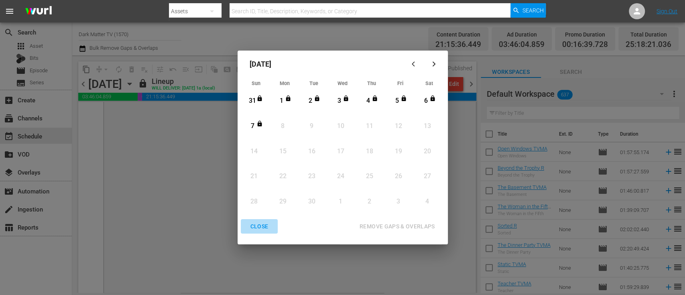
click at [258, 229] on div "CLOSE" at bounding box center [259, 227] width 31 height 10
